Goal: Register for event/course

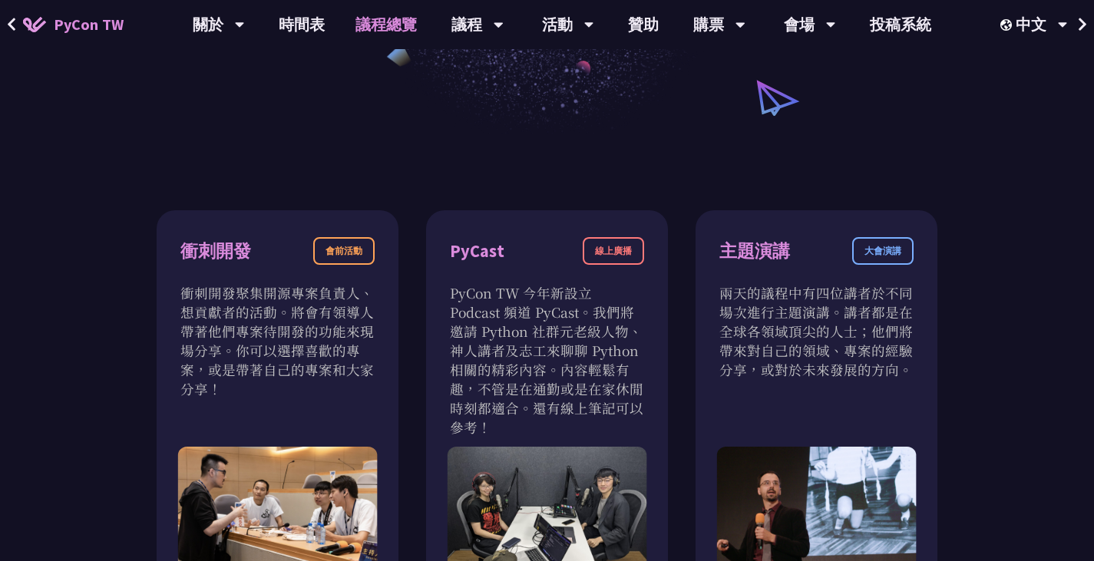
scroll to position [461, 0]
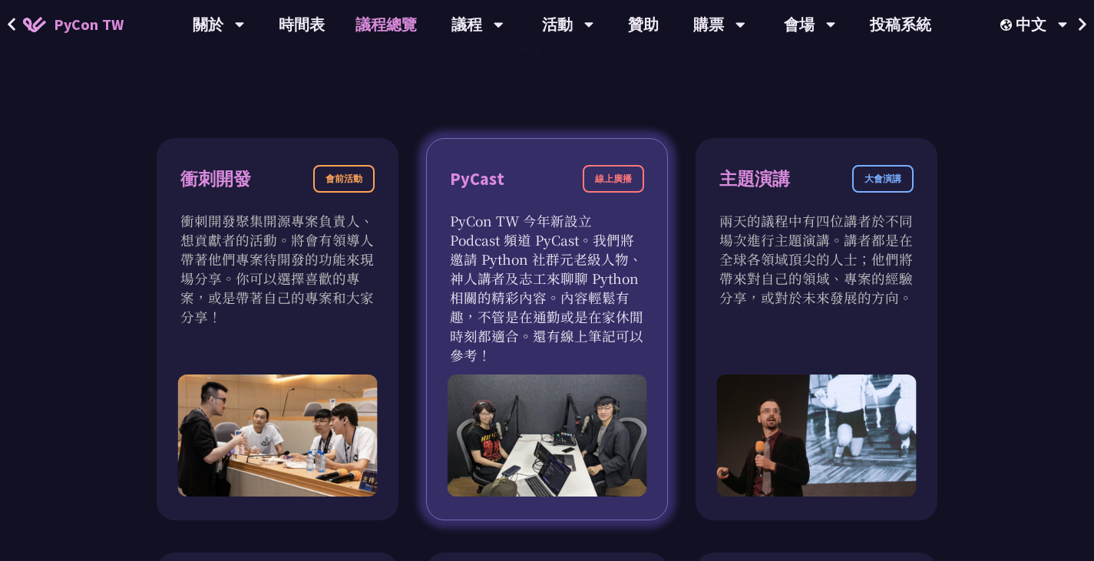
click at [475, 180] on div "PyCast" at bounding box center [477, 179] width 55 height 27
click at [593, 174] on div "線上廣播" at bounding box center [613, 179] width 61 height 28
click at [629, 181] on div "線上廣播" at bounding box center [613, 179] width 61 height 28
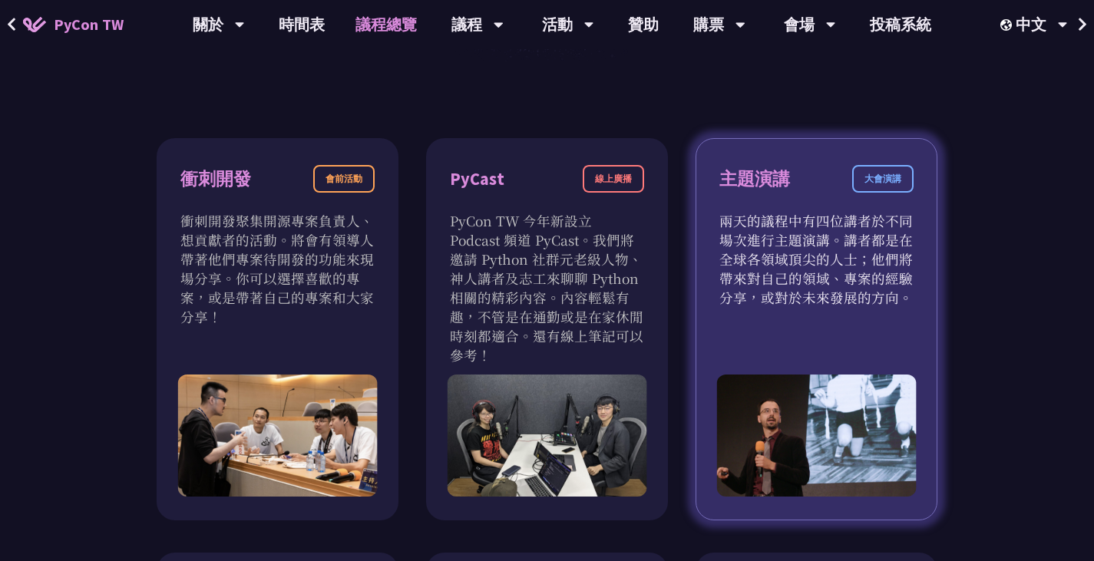
click at [868, 173] on div "大會演講" at bounding box center [882, 179] width 61 height 28
click at [807, 191] on div "主題演講 大會演講" at bounding box center [816, 188] width 194 height 46
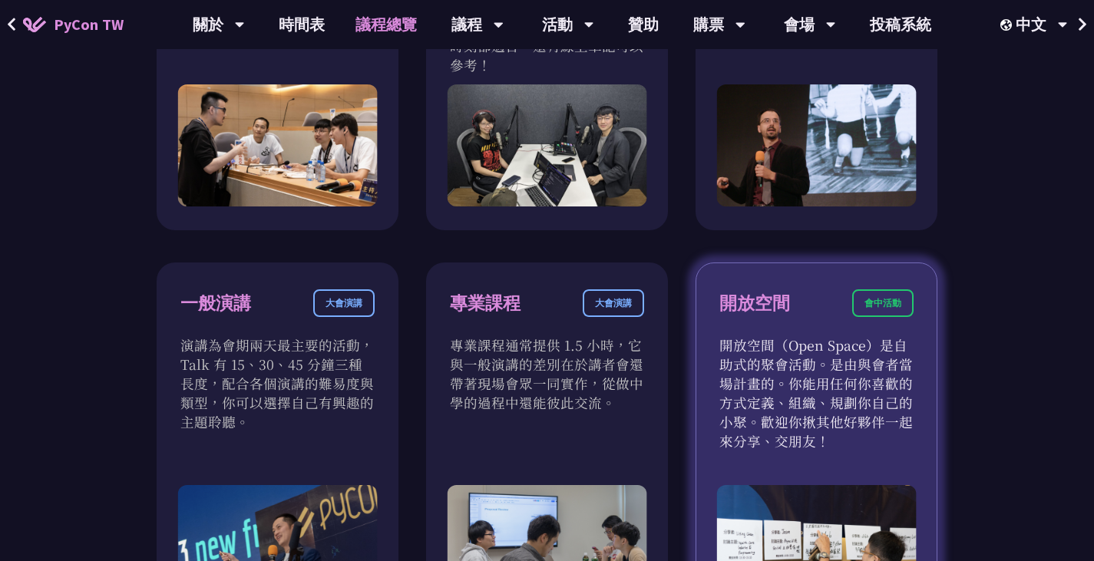
scroll to position [921, 0]
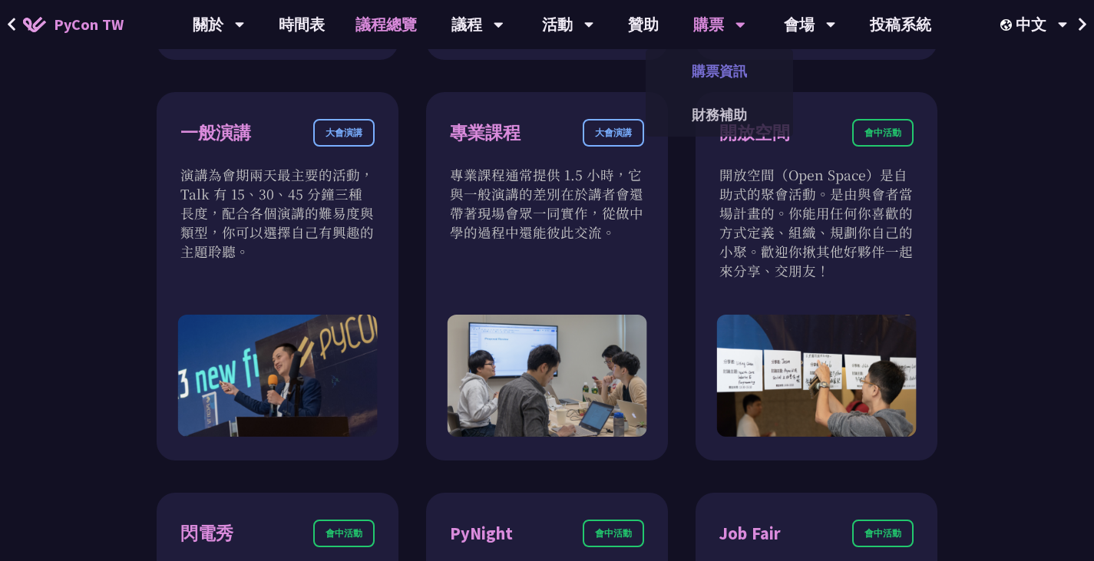
click at [714, 71] on link "購票資訊" at bounding box center [719, 71] width 147 height 36
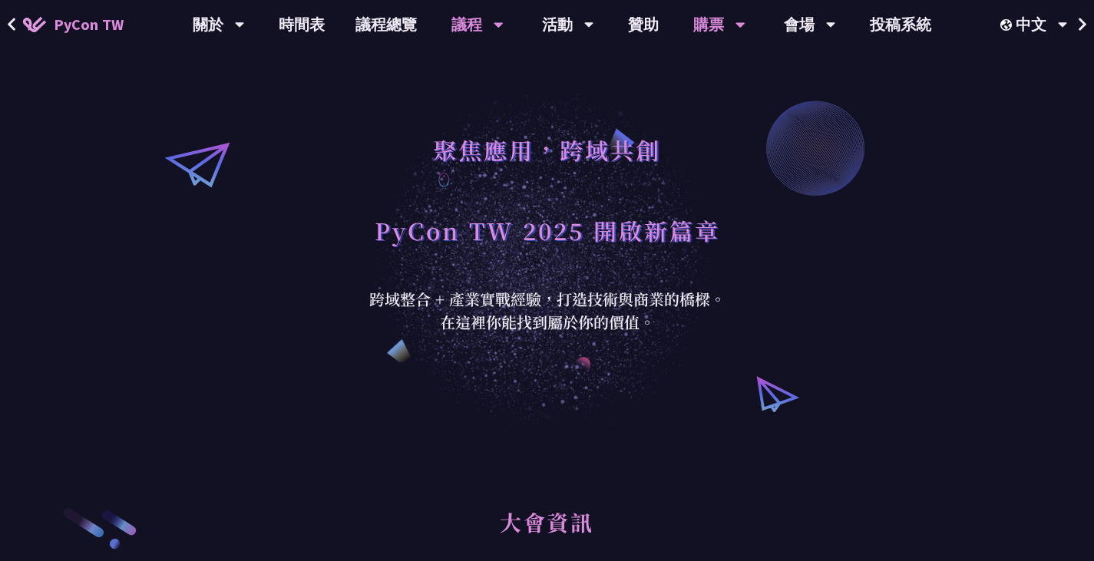
scroll to position [921, 0]
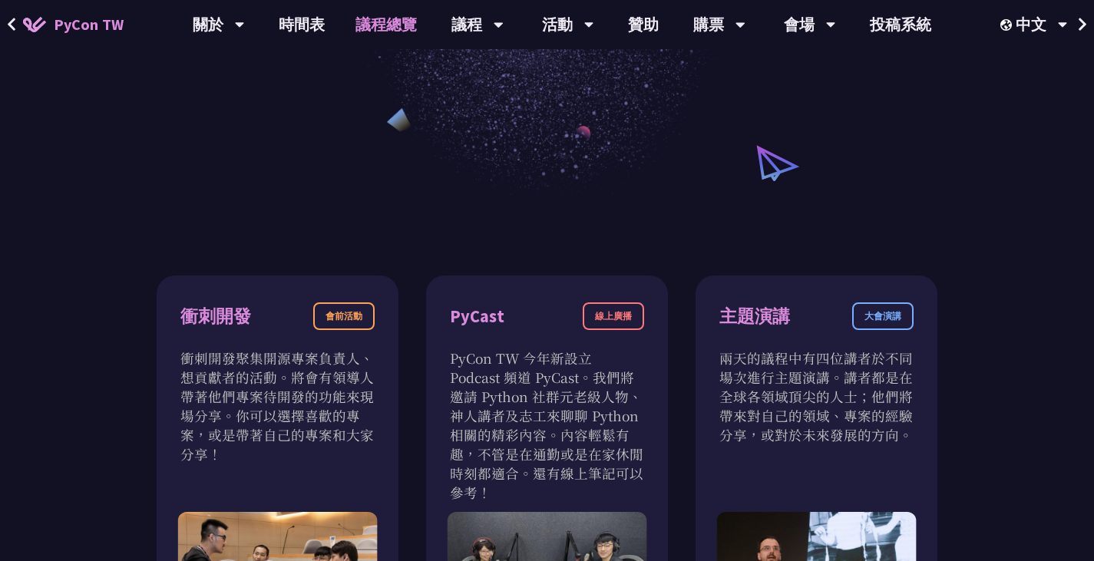
scroll to position [384, 0]
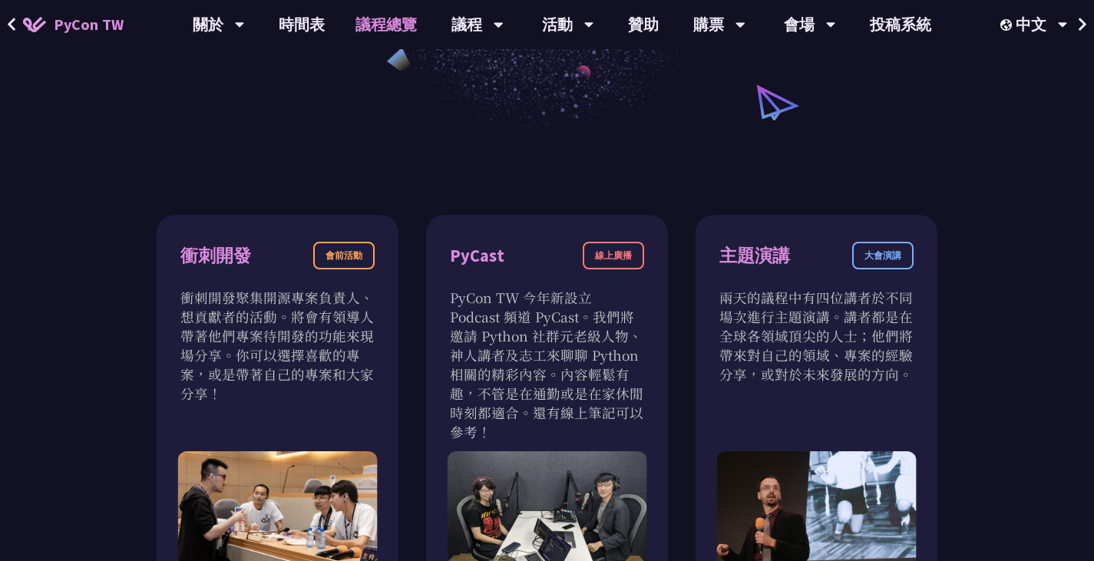
click at [173, 258] on div "衝刺開發 會前活動 衝刺開發聚集開源專案負責人、想貢獻者的活動。將會有領導人帶著他們專案待開發的功能來現場分享。你可以選擇喜歡的專案，或是帶著自己的專案和大家…" at bounding box center [278, 406] width 242 height 382
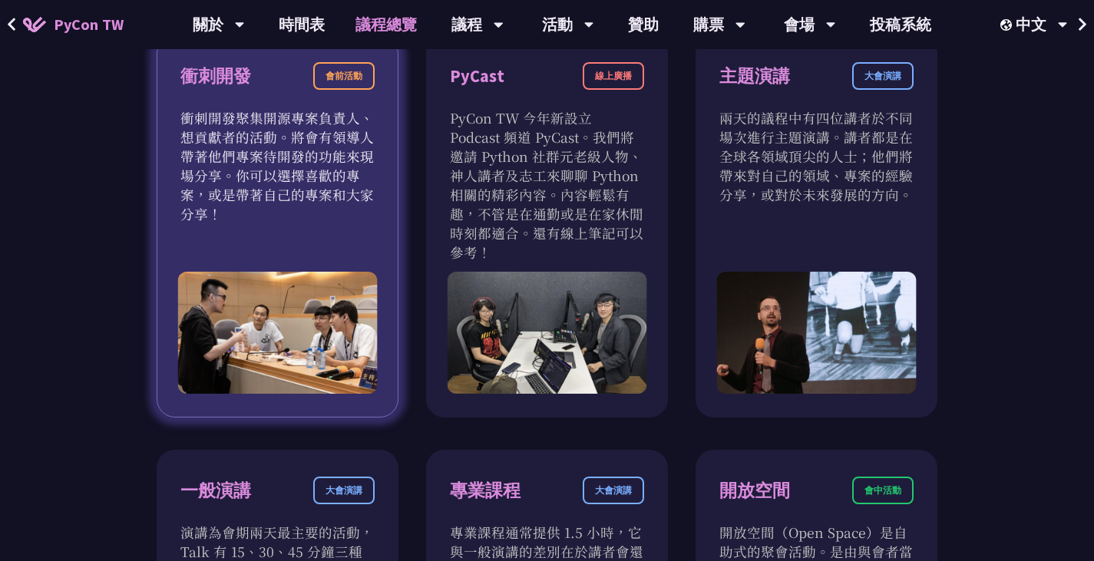
scroll to position [537, 0]
